Goal: Check status

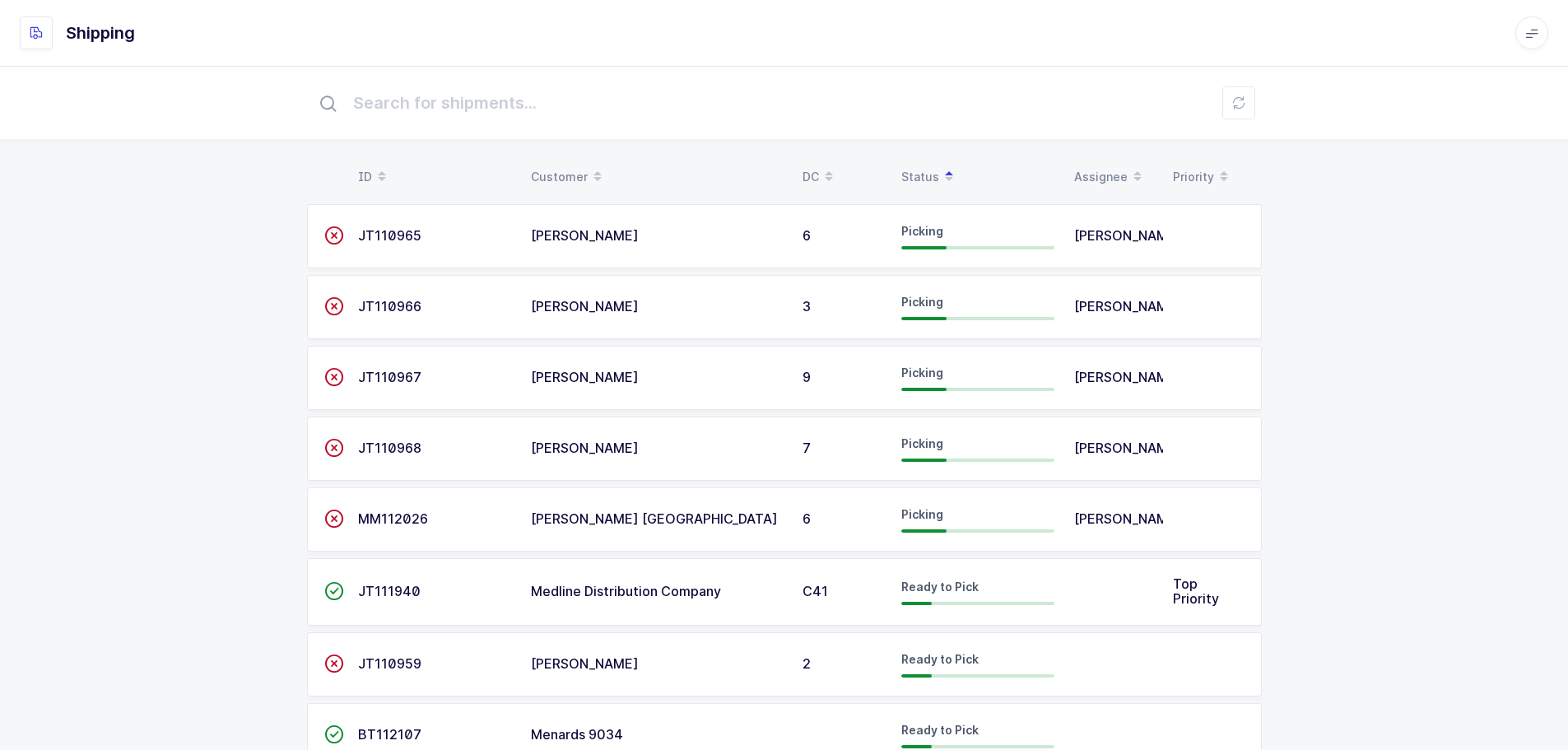
scroll to position [60, 0]
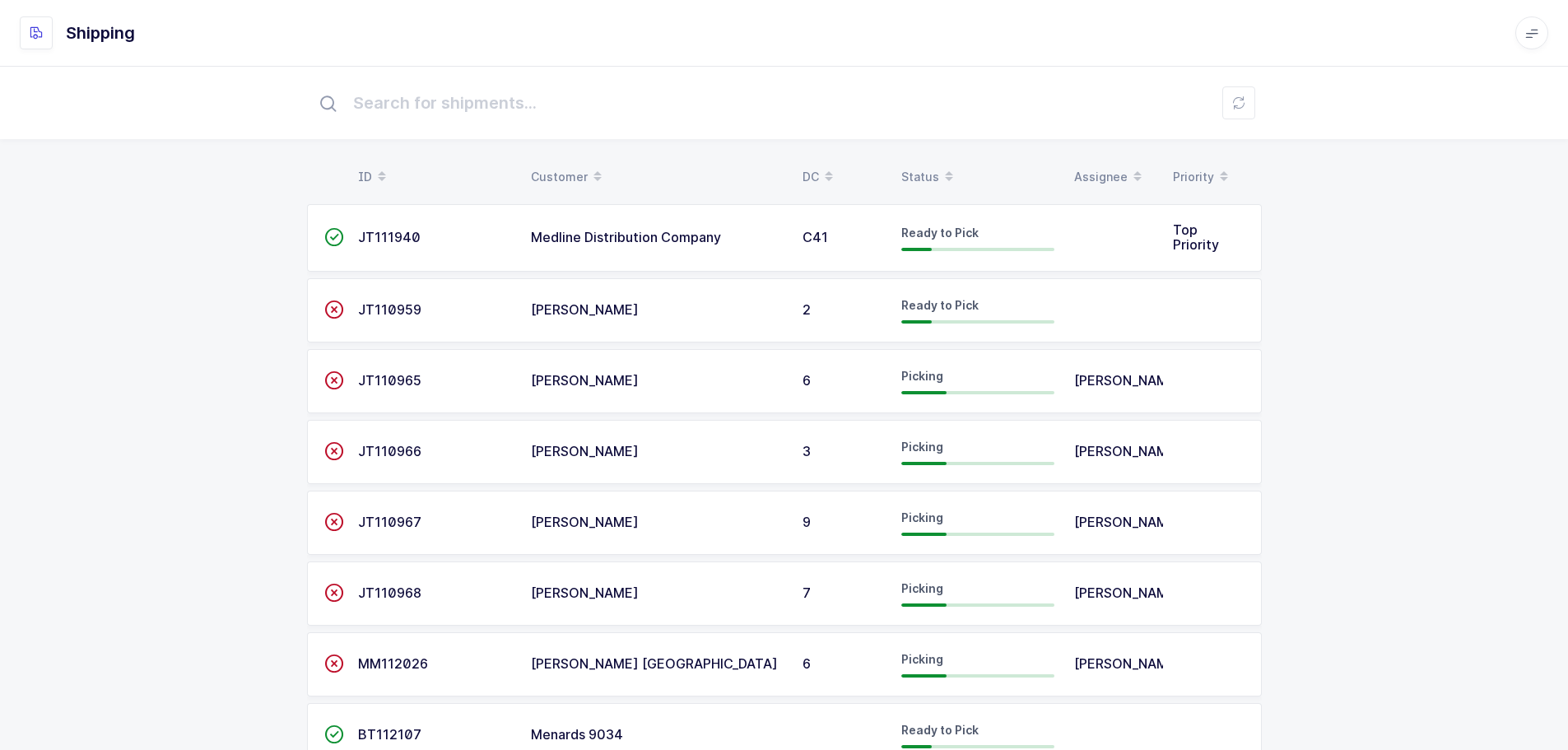
scroll to position [60, 0]
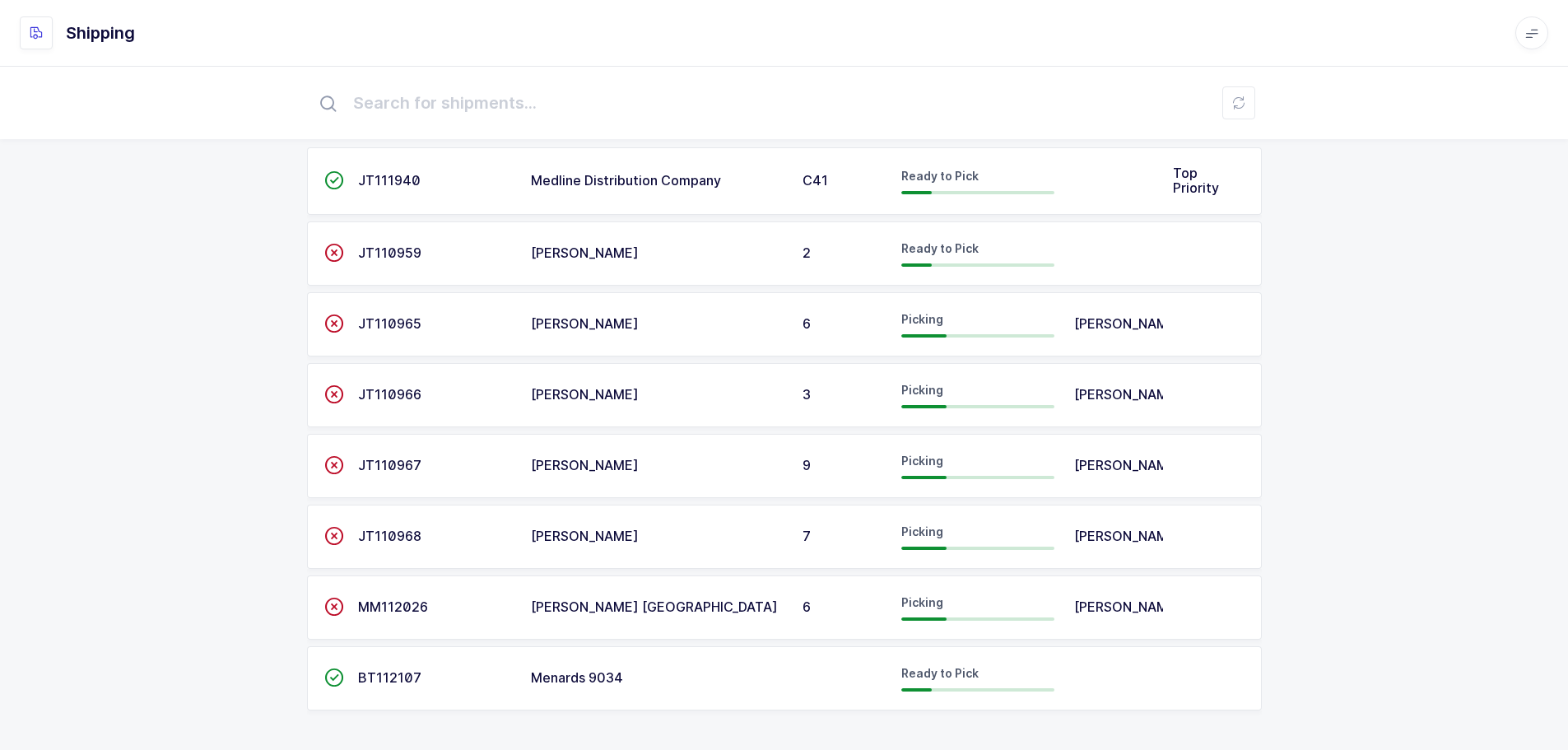
click at [432, 185] on div "JT111940" at bounding box center [434, 180] width 153 height 15
